Goal: Navigation & Orientation: Find specific page/section

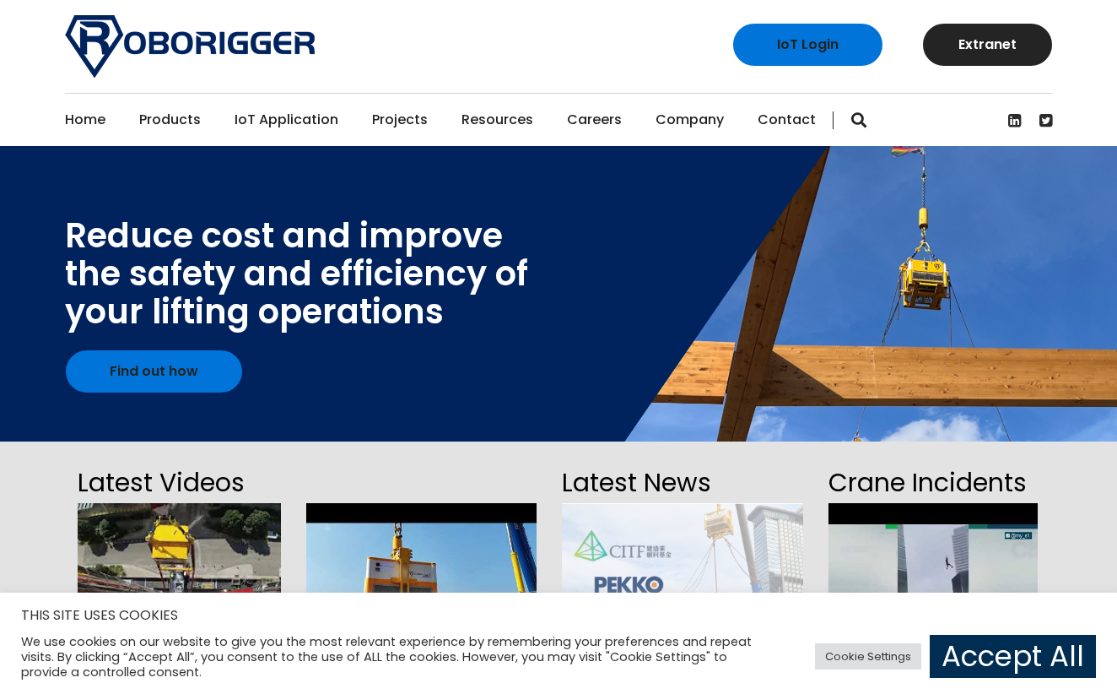
click at [1013, 672] on link "Accept All" at bounding box center [1013, 656] width 166 height 43
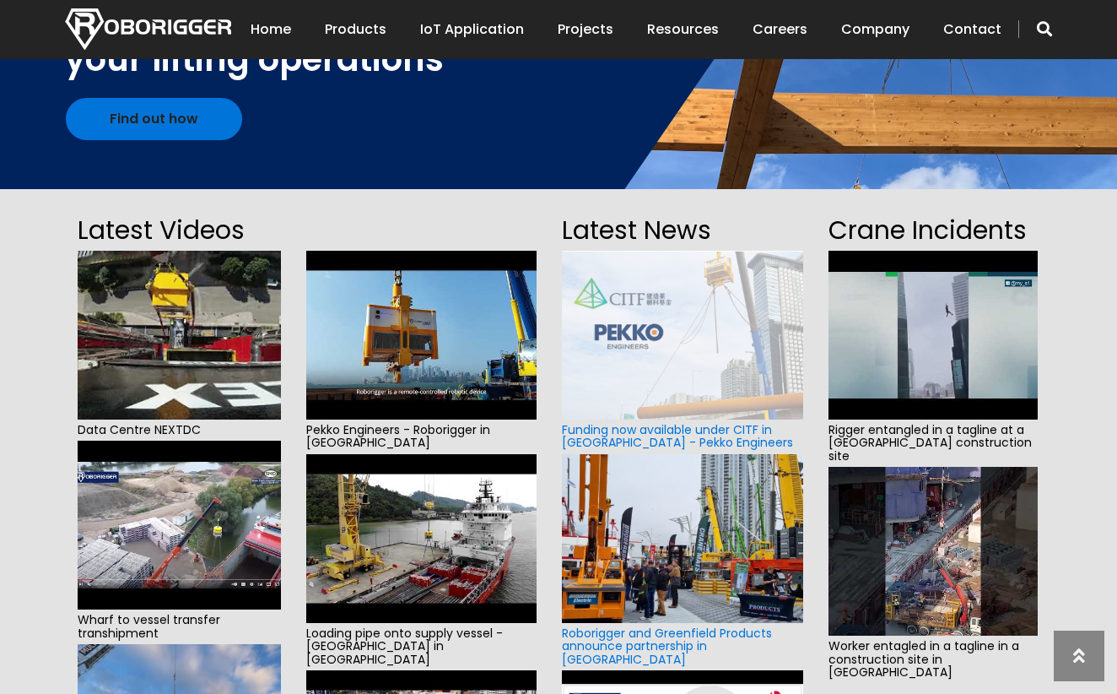
scroll to position [253, 0]
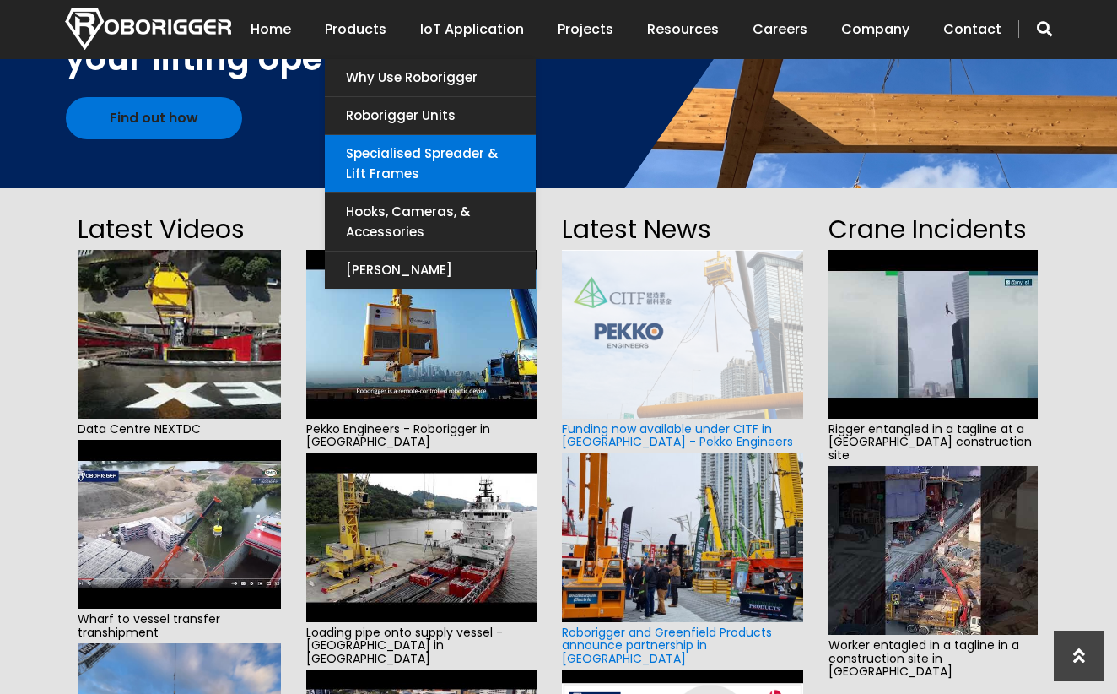
click at [401, 167] on link "Specialised Spreader & Lift Frames" at bounding box center [430, 163] width 211 height 57
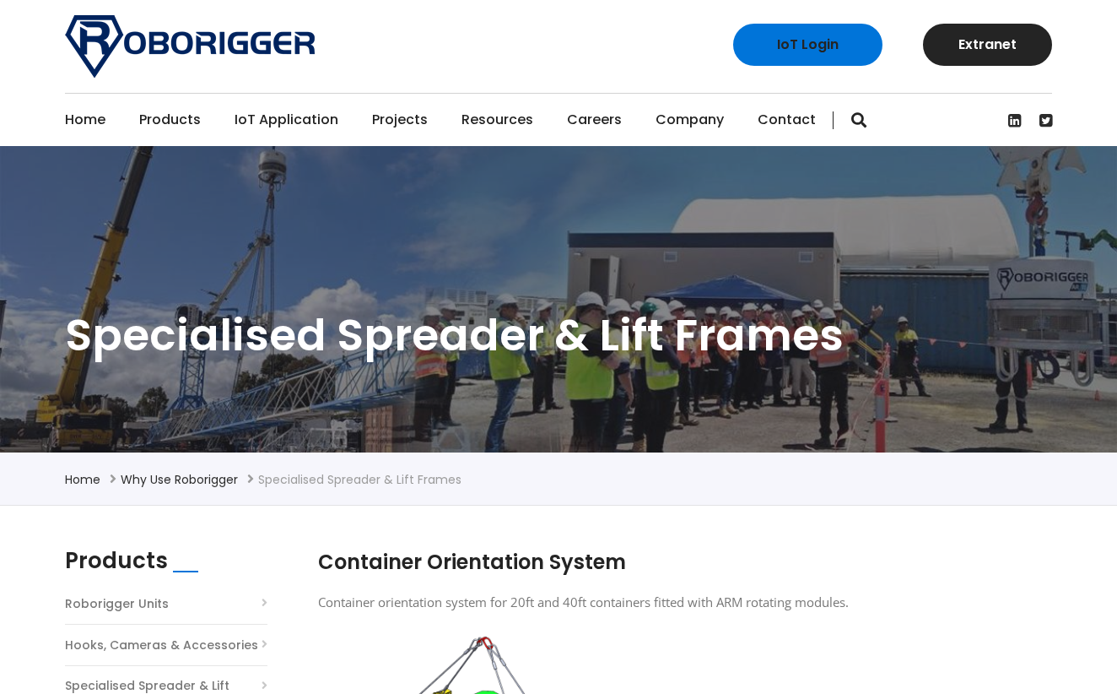
click at [405, 112] on link "Projects" at bounding box center [400, 120] width 56 height 52
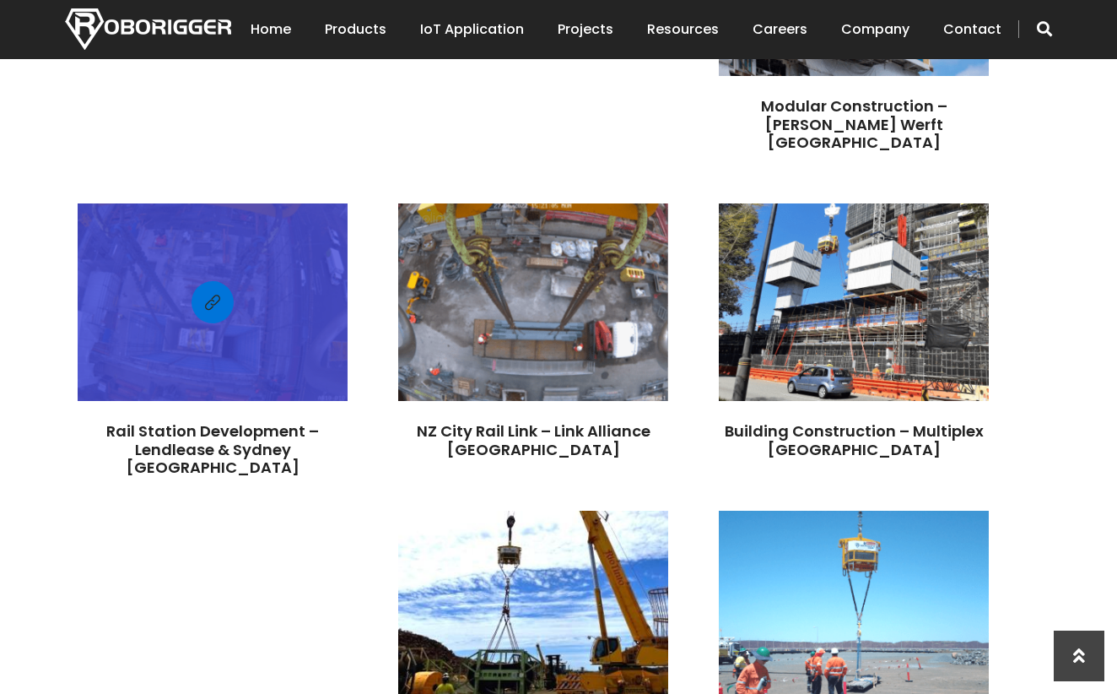
scroll to position [1350, 0]
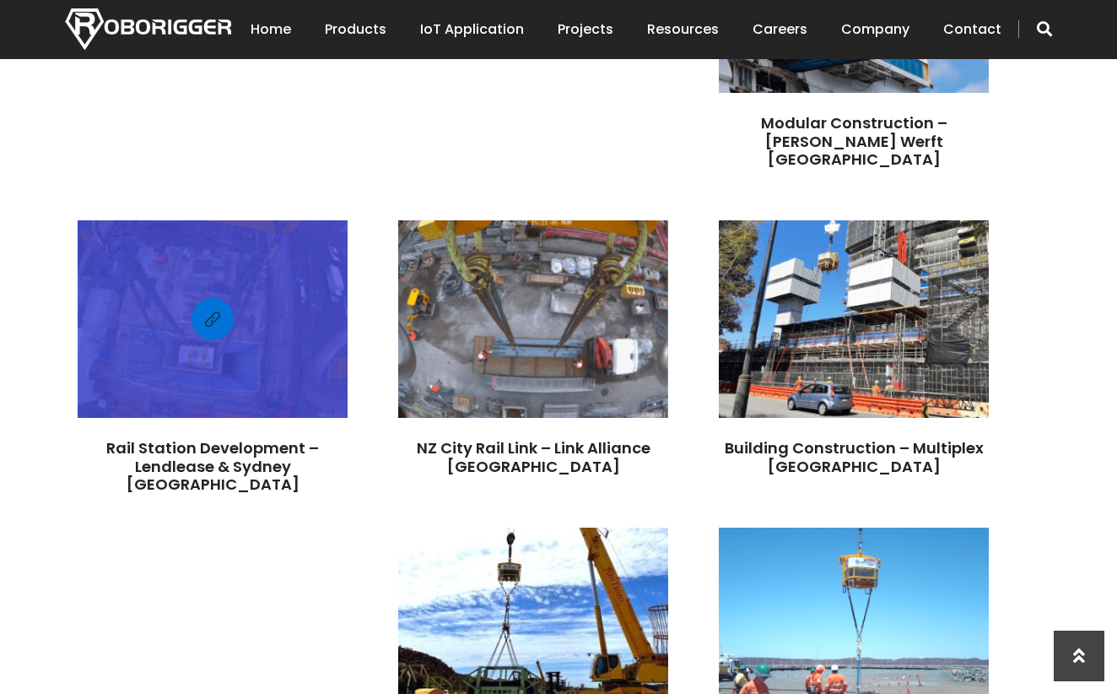
click at [255, 229] on div at bounding box center [213, 319] width 270 height 181
click at [219, 309] on span at bounding box center [212, 319] width 15 height 21
